Goal: Find specific page/section: Find specific page/section

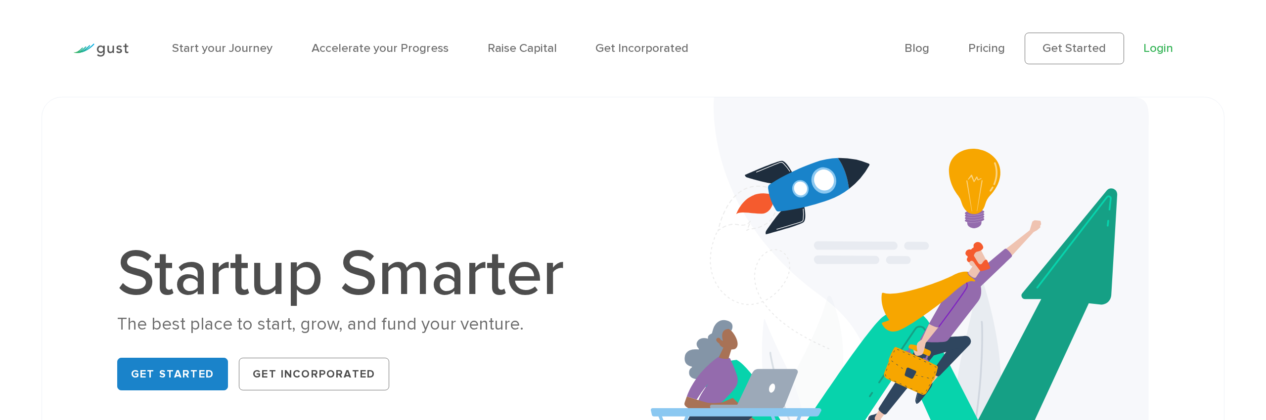
click at [1151, 47] on link "Login" at bounding box center [1159, 48] width 30 height 14
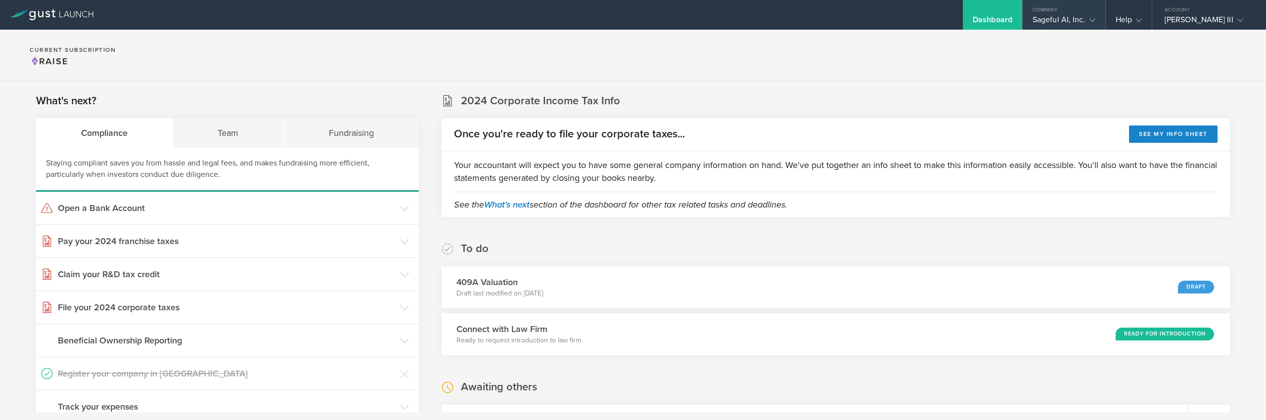
click at [1067, 21] on div "Sageful AI, Inc." at bounding box center [1064, 22] width 63 height 15
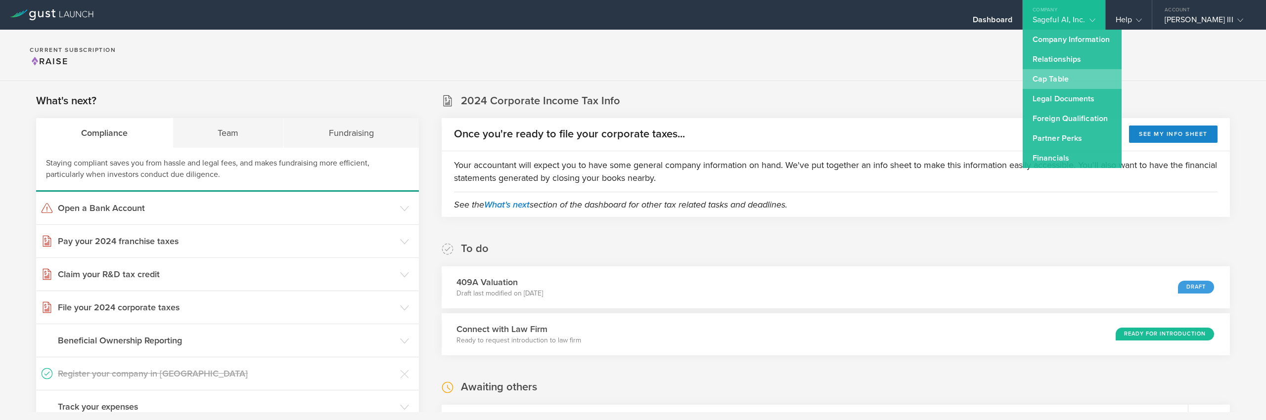
click at [1061, 75] on link "Cap Table" at bounding box center [1072, 79] width 99 height 20
